Goal: Information Seeking & Learning: Understand process/instructions

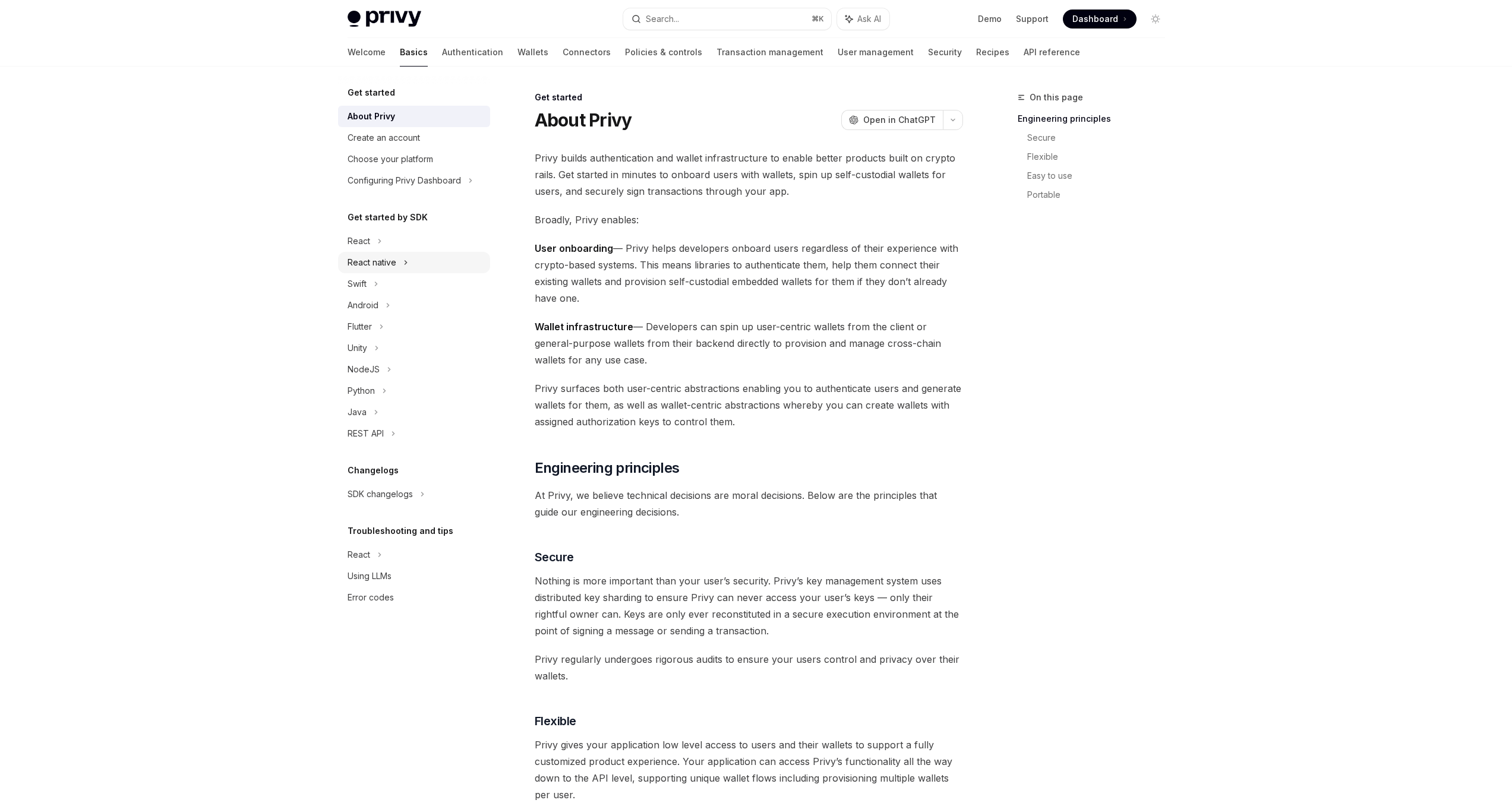
click at [399, 263] on div "React native" at bounding box center [414, 263] width 152 height 22
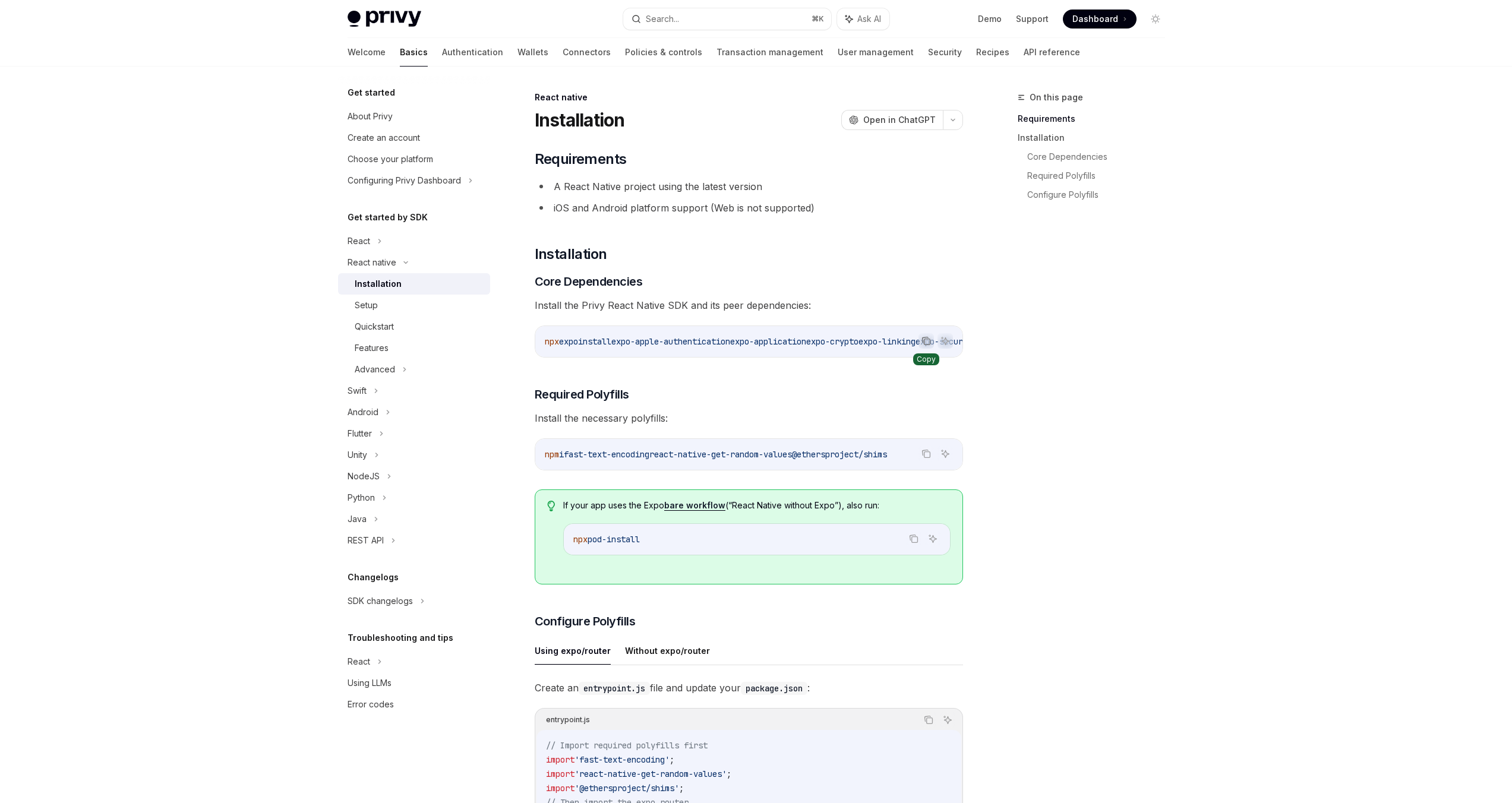
click at [926, 341] on icon "Copy the contents from the code block" at bounding box center [926, 341] width 10 height 10
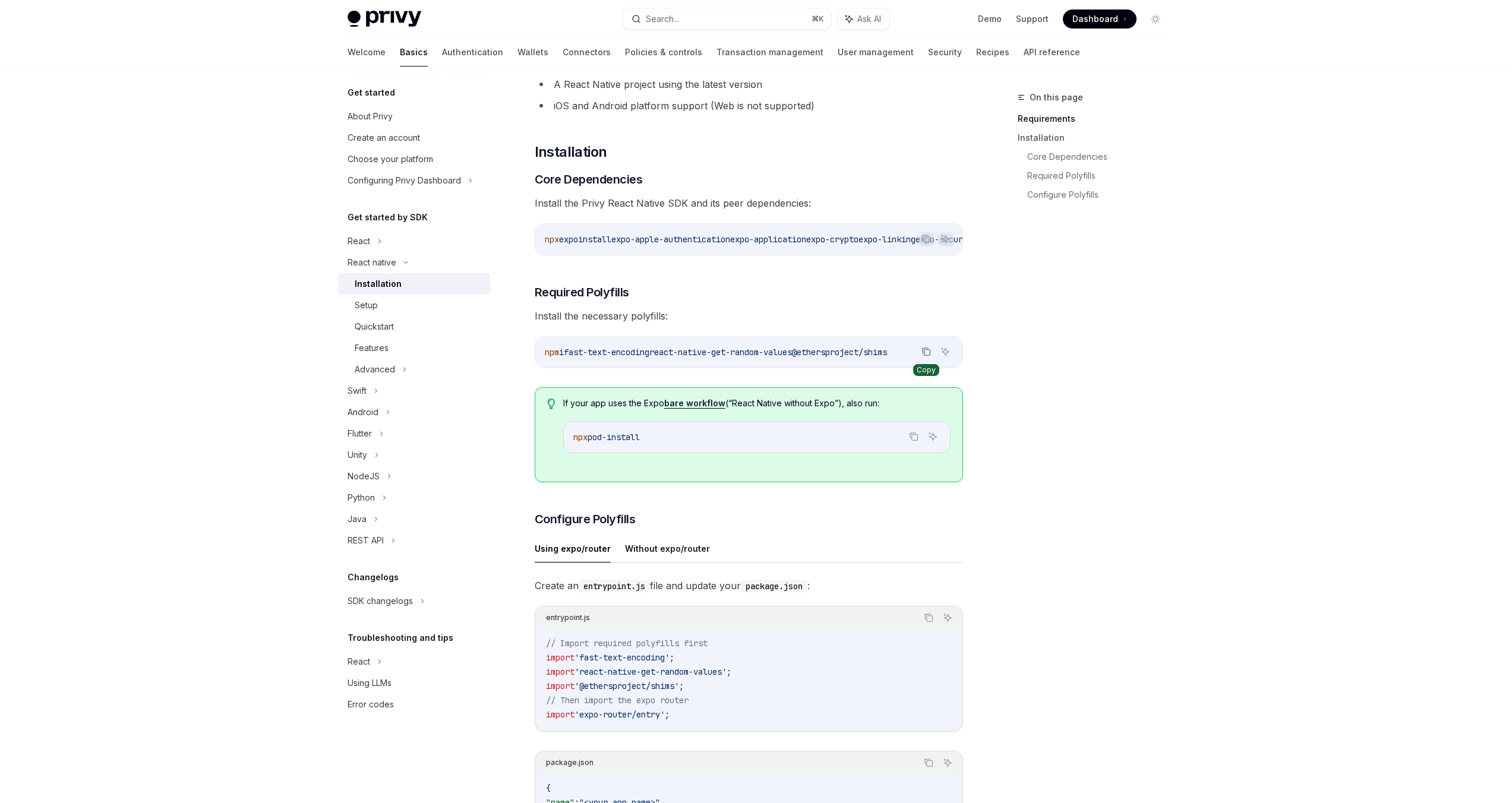
click at [929, 357] on icon "Copy the contents from the code block" at bounding box center [926, 351] width 10 height 10
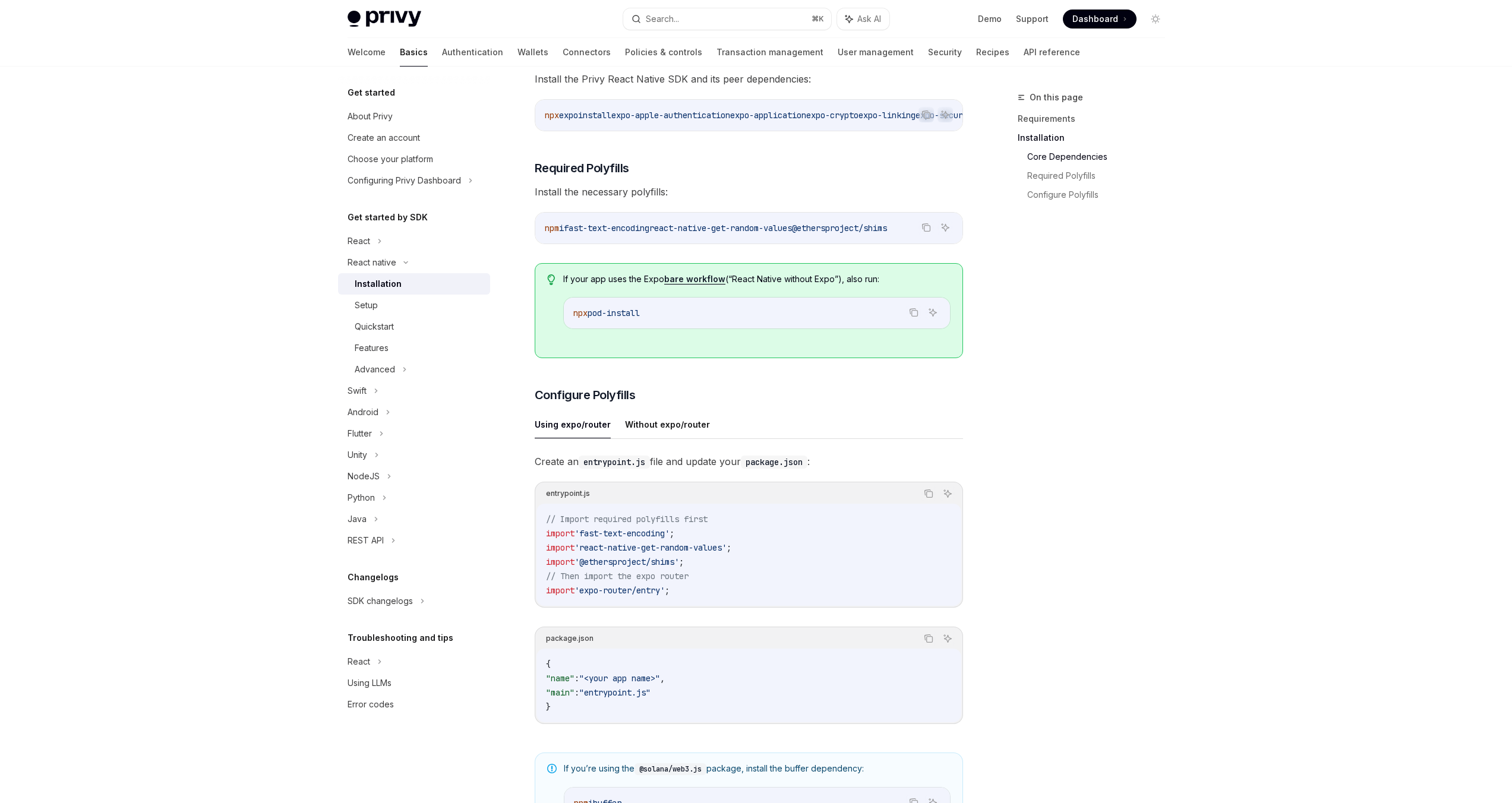
scroll to position [227, 0]
click at [675, 431] on button "Without expo/router" at bounding box center [668, 424] width 85 height 28
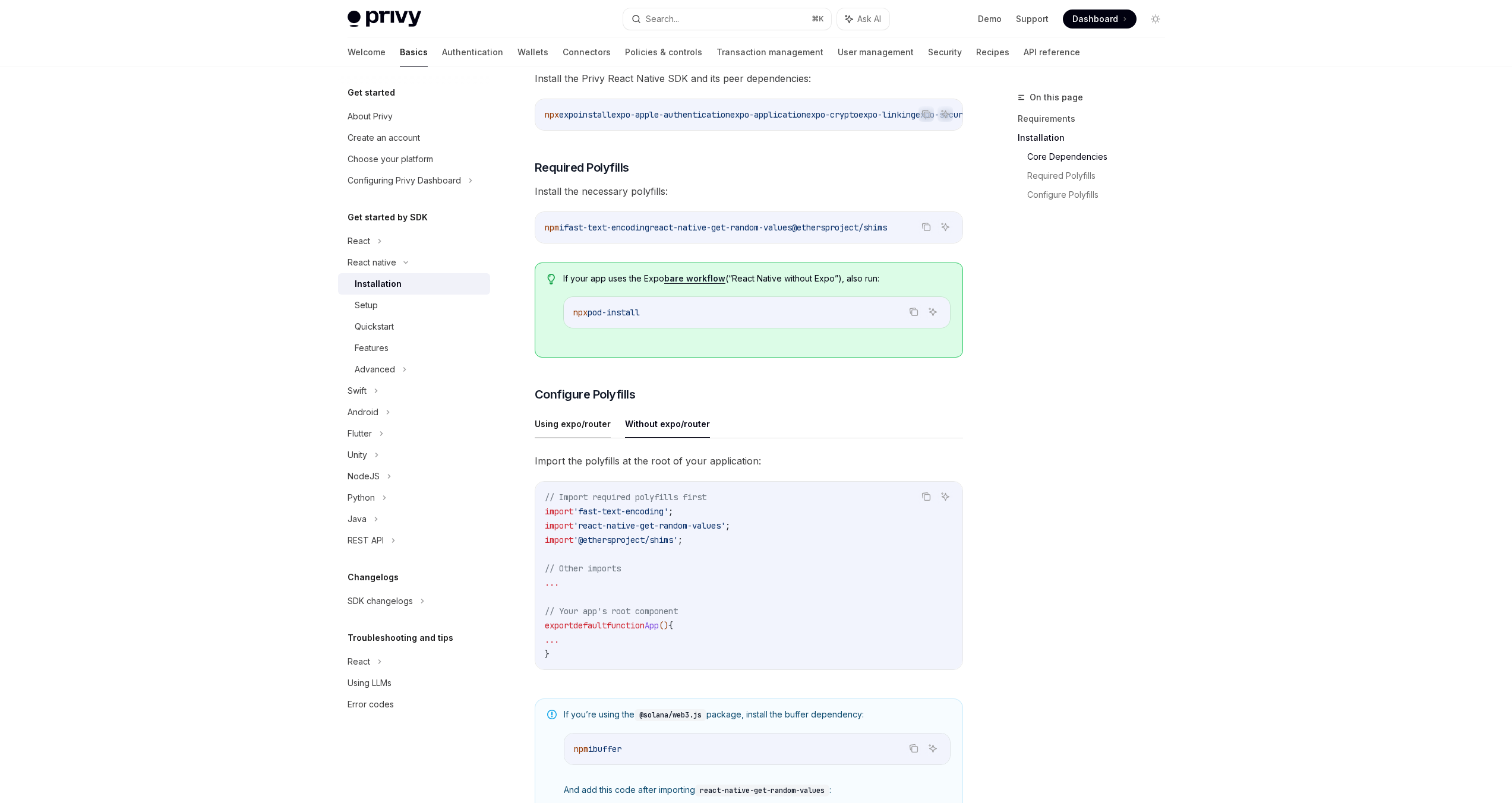
click at [589, 423] on button "Using expo/router" at bounding box center [573, 424] width 76 height 28
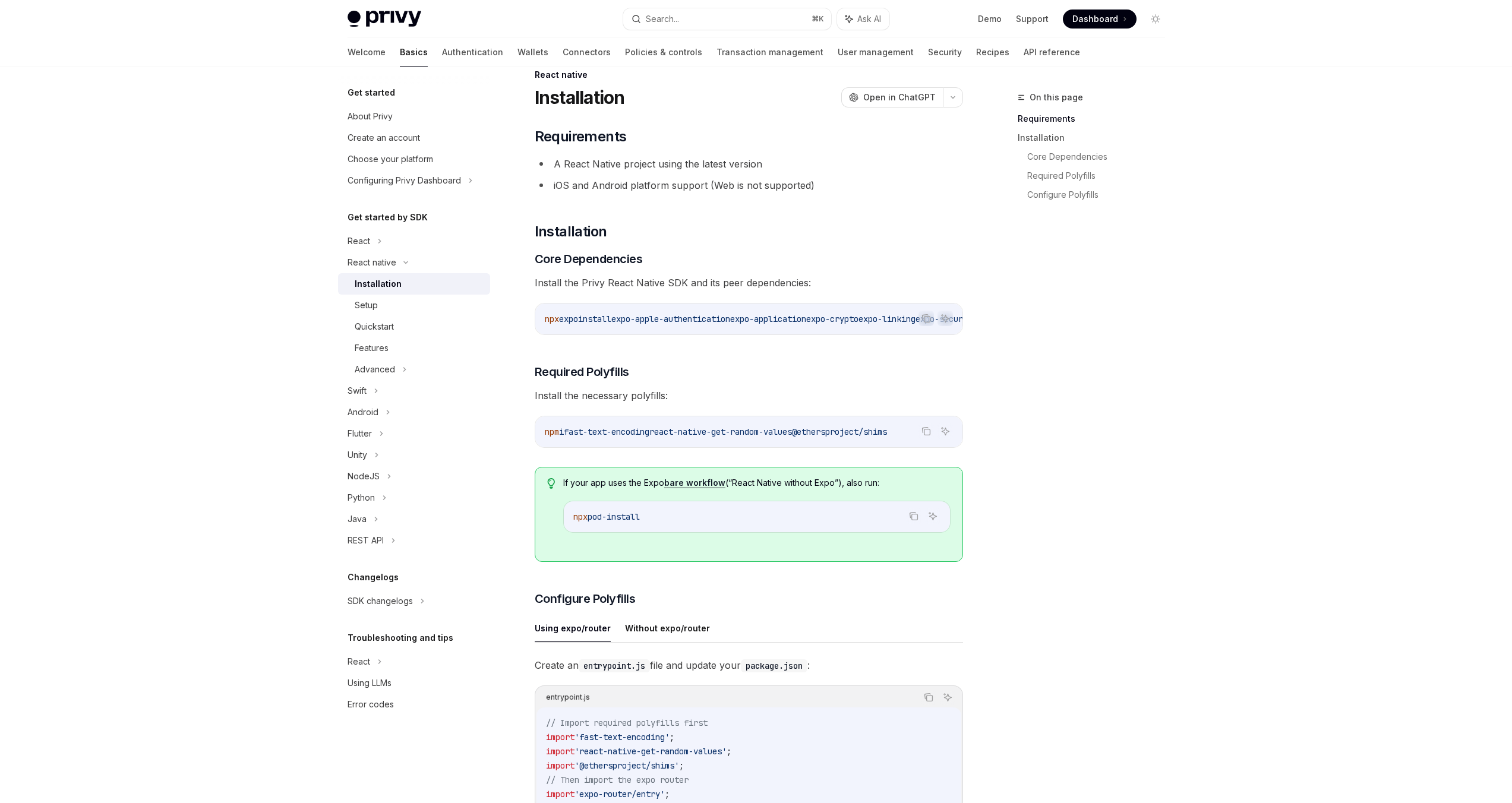
scroll to position [22, 0]
click at [927, 437] on icon "Copy the contents from the code block" at bounding box center [926, 433] width 10 height 10
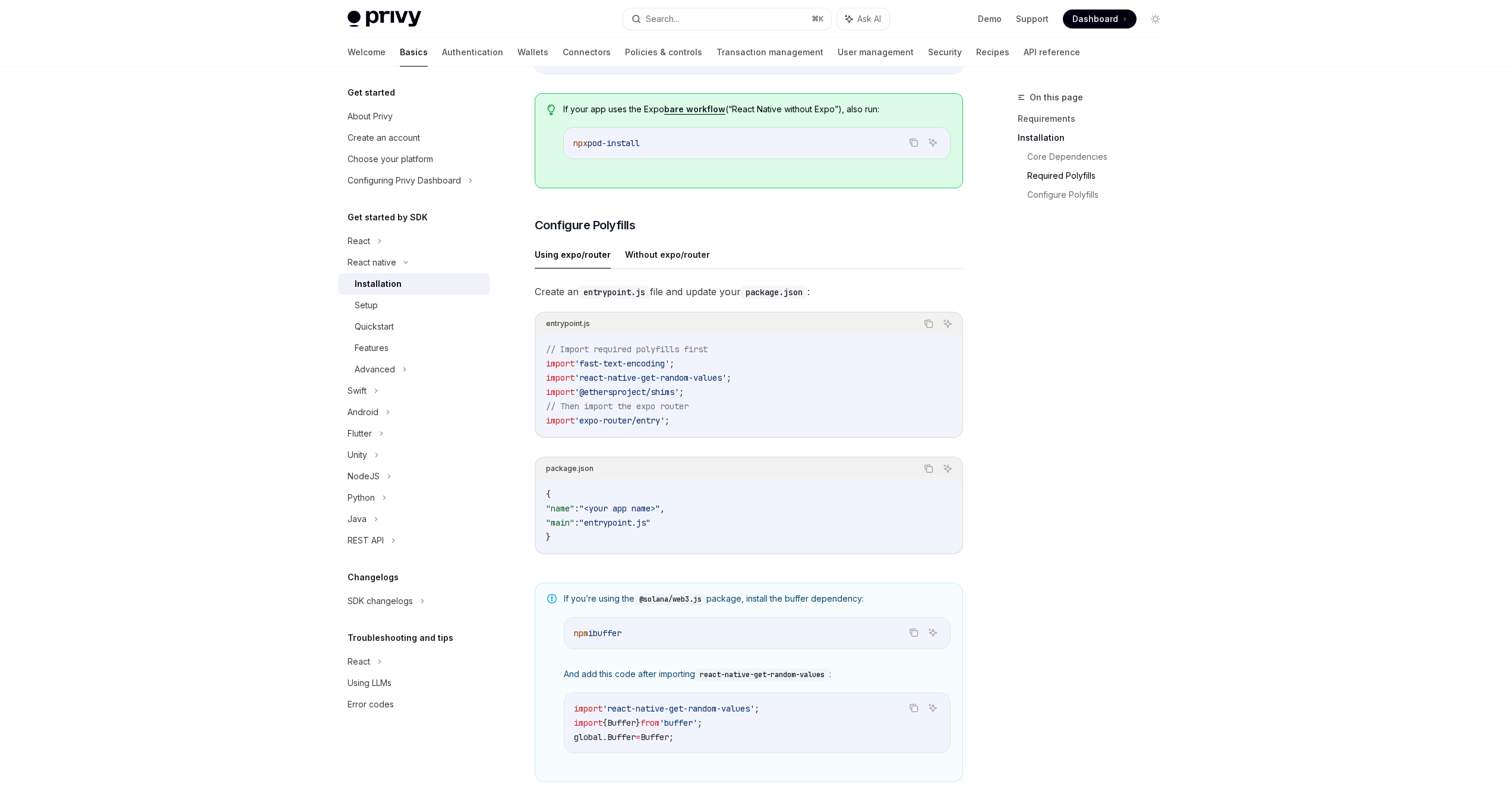
scroll to position [397, 0]
drag, startPoint x: 587, startPoint y: 293, endPoint x: 648, endPoint y: 295, distance: 61.0
click at [648, 295] on code "entrypoint.js" at bounding box center [613, 291] width 71 height 13
drag, startPoint x: 649, startPoint y: 295, endPoint x: 581, endPoint y: 297, distance: 68.0
click at [581, 297] on code "entrypoint.js" at bounding box center [613, 291] width 71 height 13
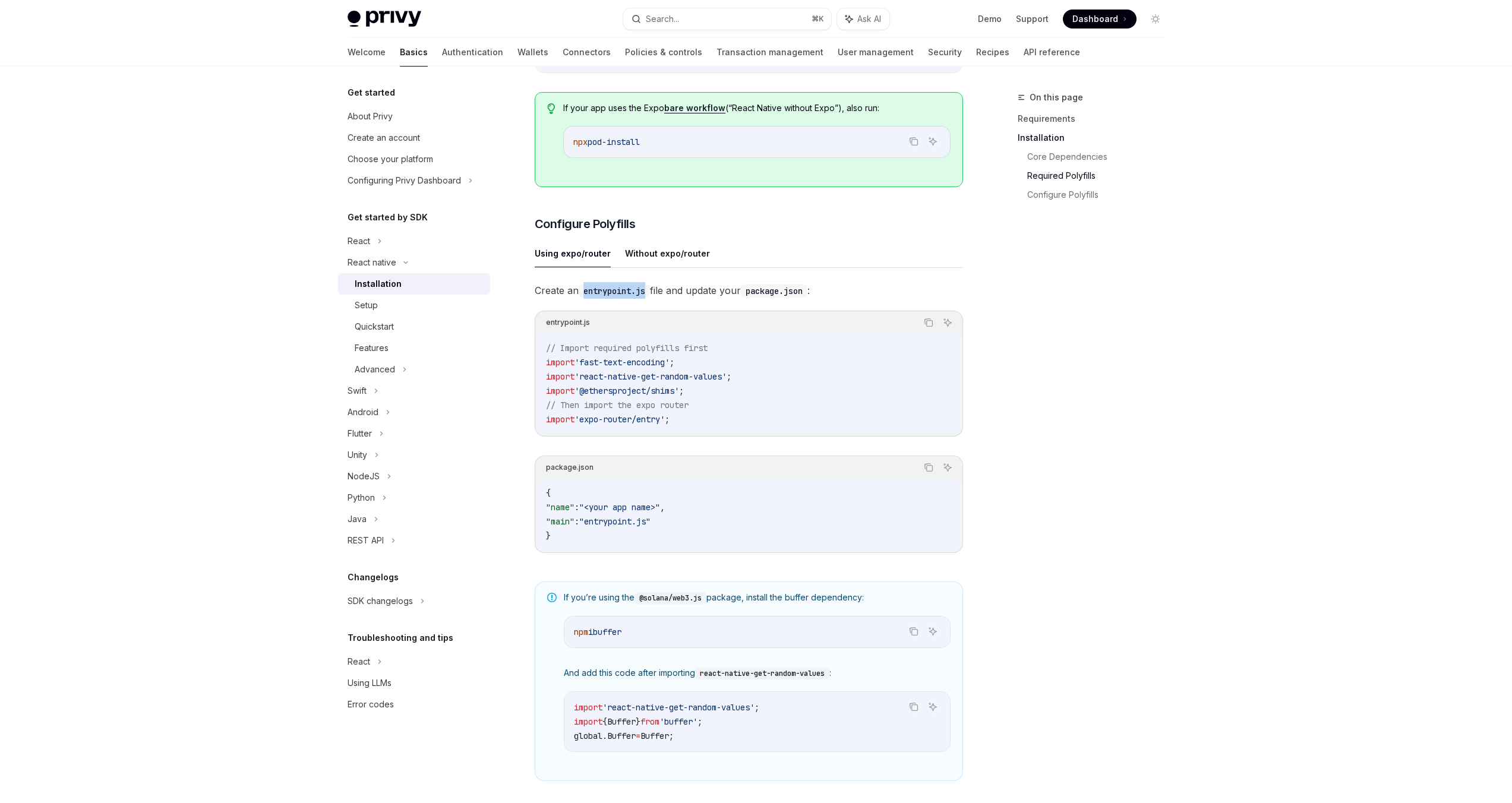
copy code "entrypoint.js"
click at [924, 326] on icon "Copy the contents from the code block" at bounding box center [928, 322] width 10 height 10
click at [604, 527] on span ""entrypoint.js"" at bounding box center [614, 521] width 71 height 11
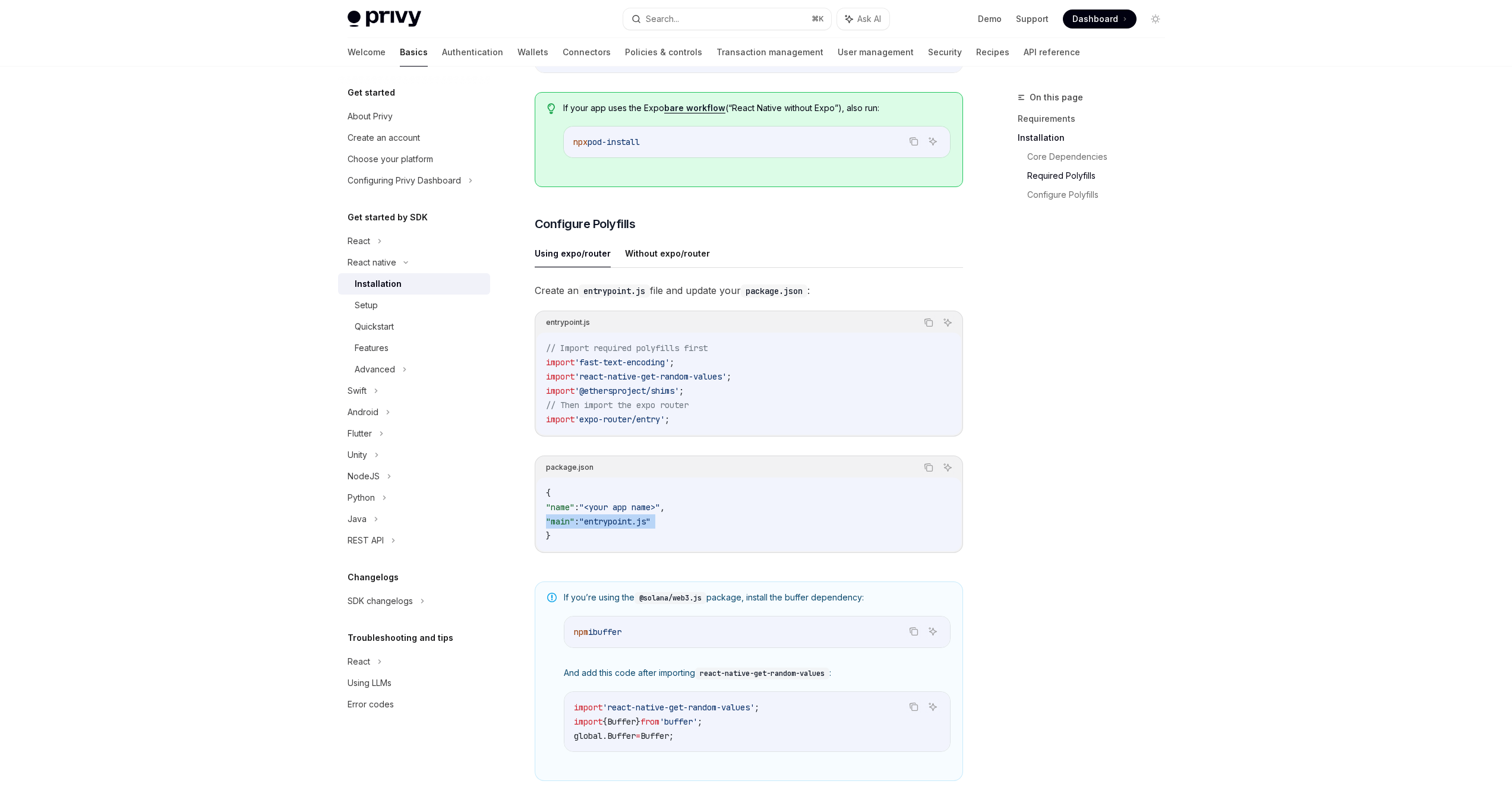
copy code ""main" : "entrypoint.js""
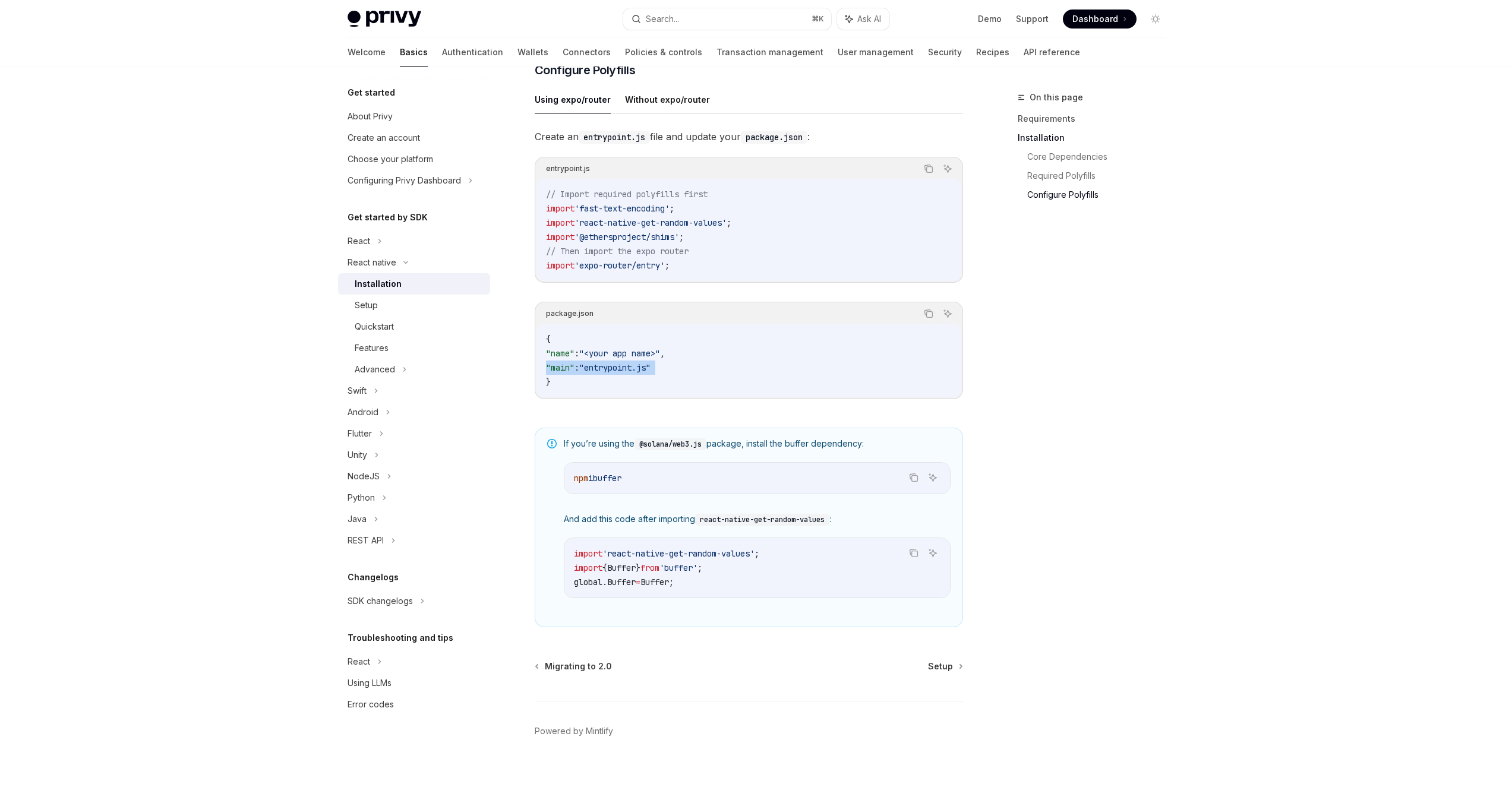
scroll to position [556, 0]
click at [937, 662] on span "Setup" at bounding box center [940, 665] width 25 height 12
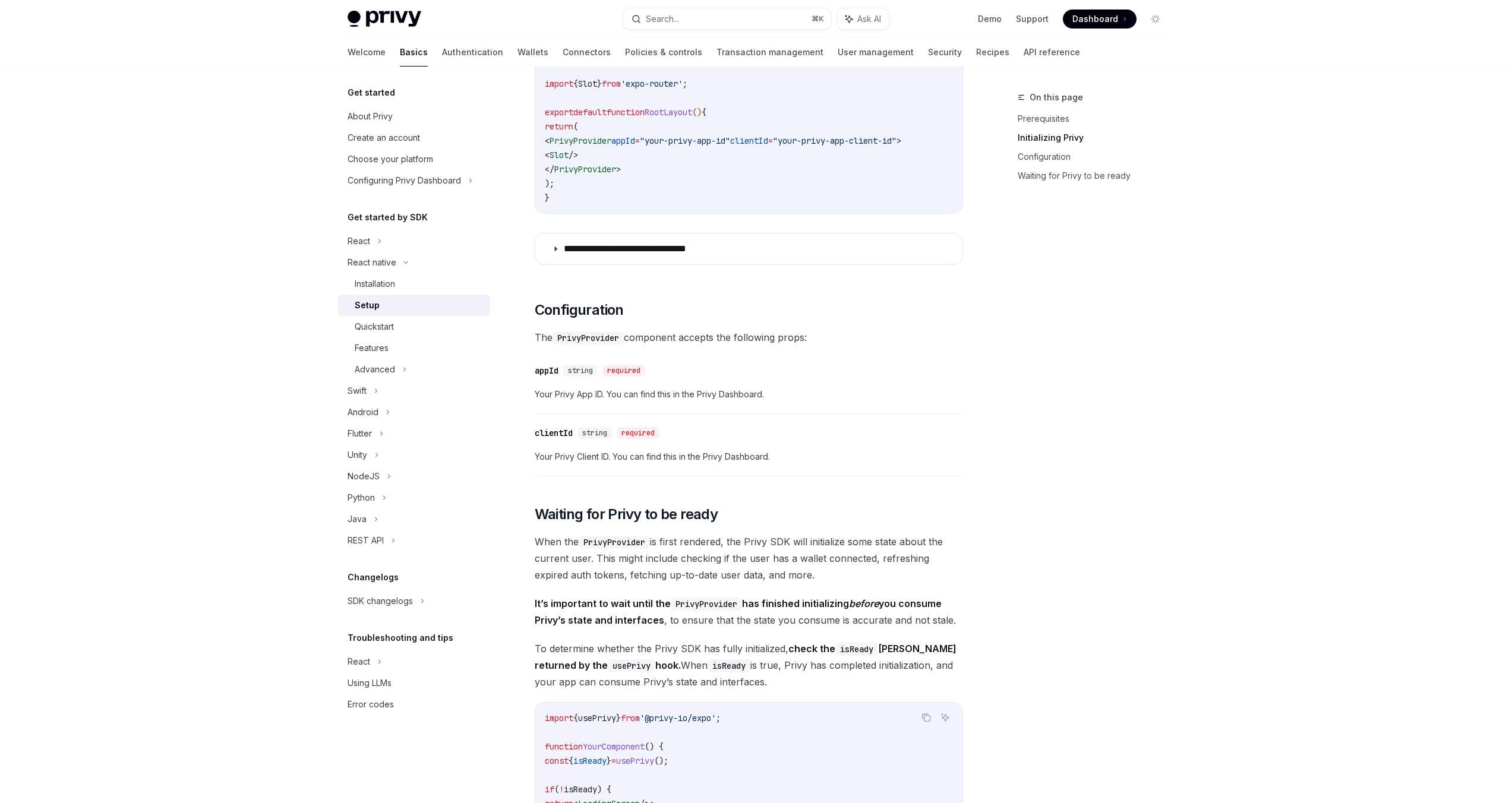
scroll to position [826, 0]
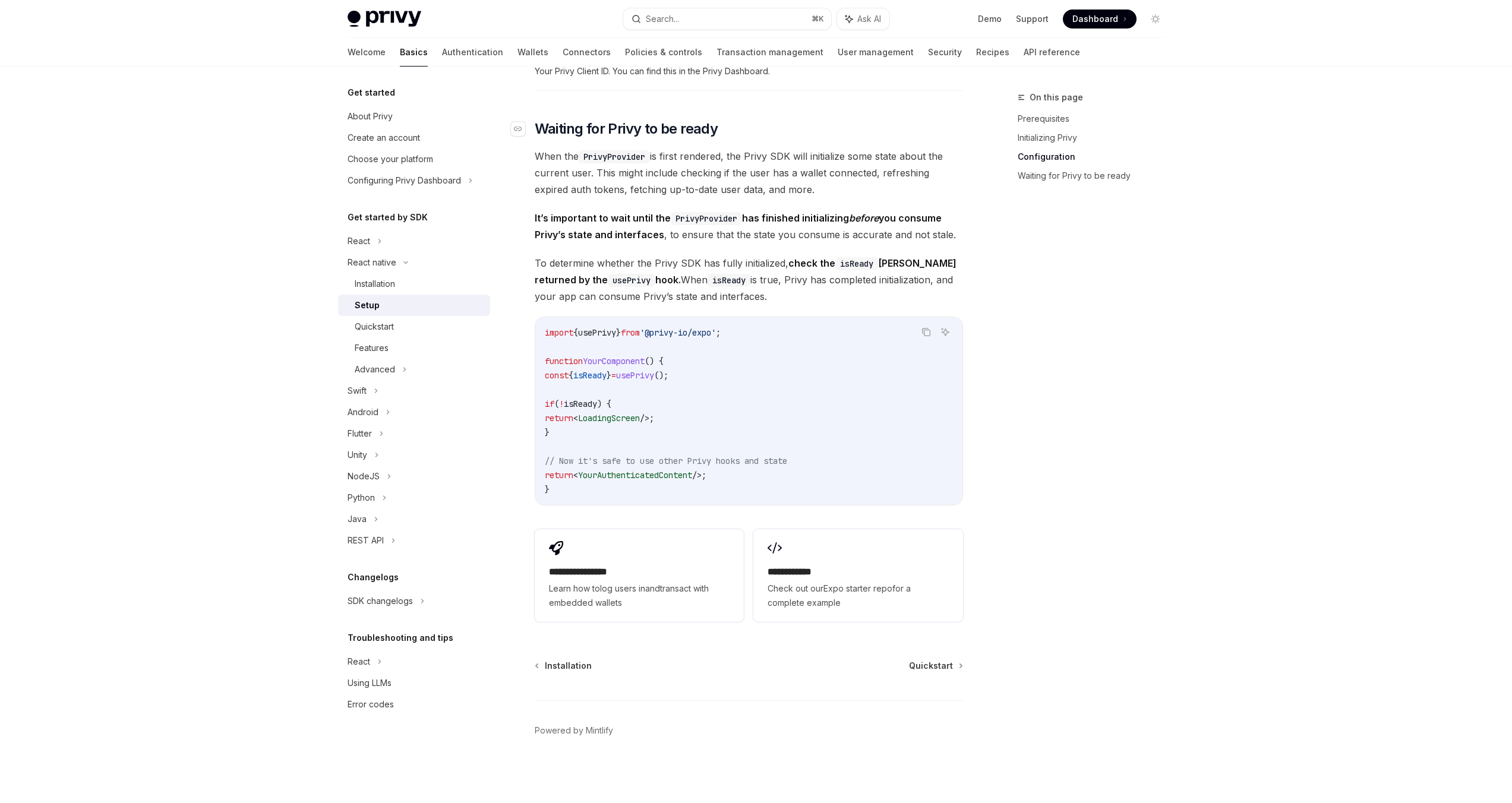
click at [629, 136] on span "Waiting for Privy to be ready" at bounding box center [626, 129] width 184 height 19
click at [402, 311] on div "Setup" at bounding box center [419, 306] width 128 height 14
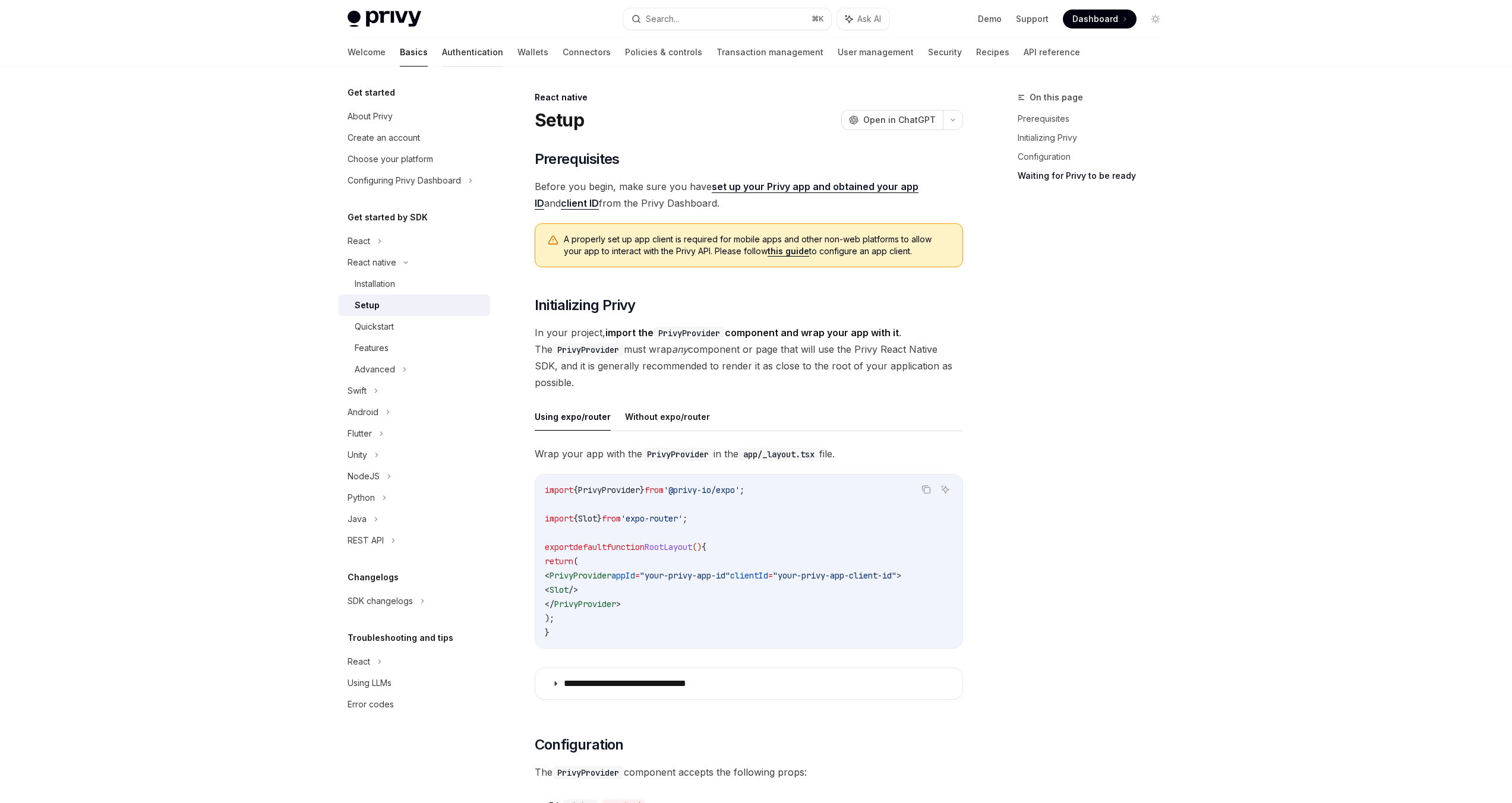
type textarea "*"
